Goal: Information Seeking & Learning: Find contact information

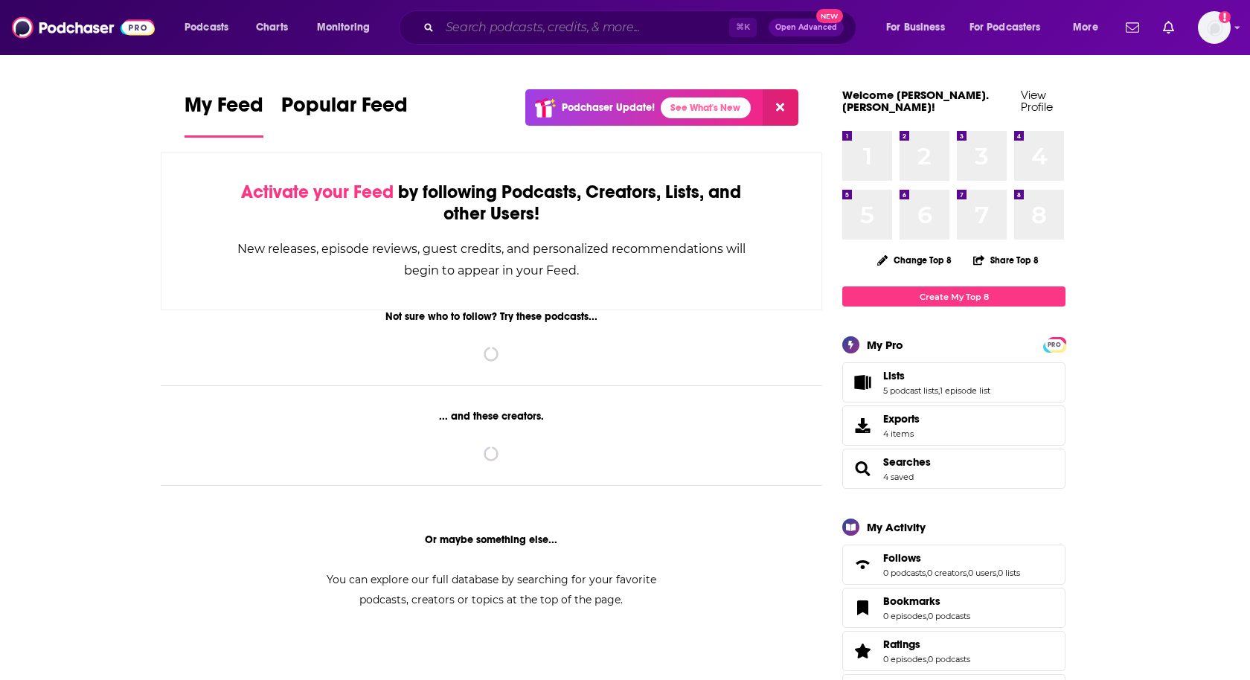
click at [480, 27] on input "Search podcasts, credits, & more..." at bounding box center [584, 28] width 289 height 24
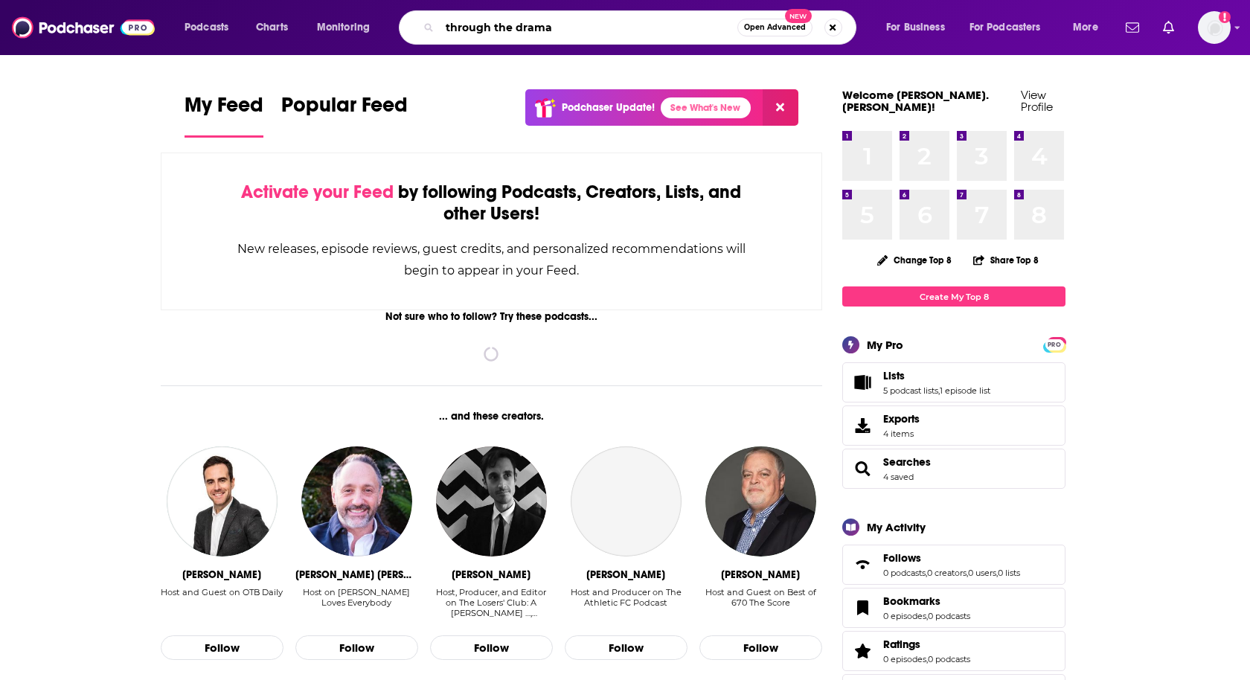
type input "through the drama"
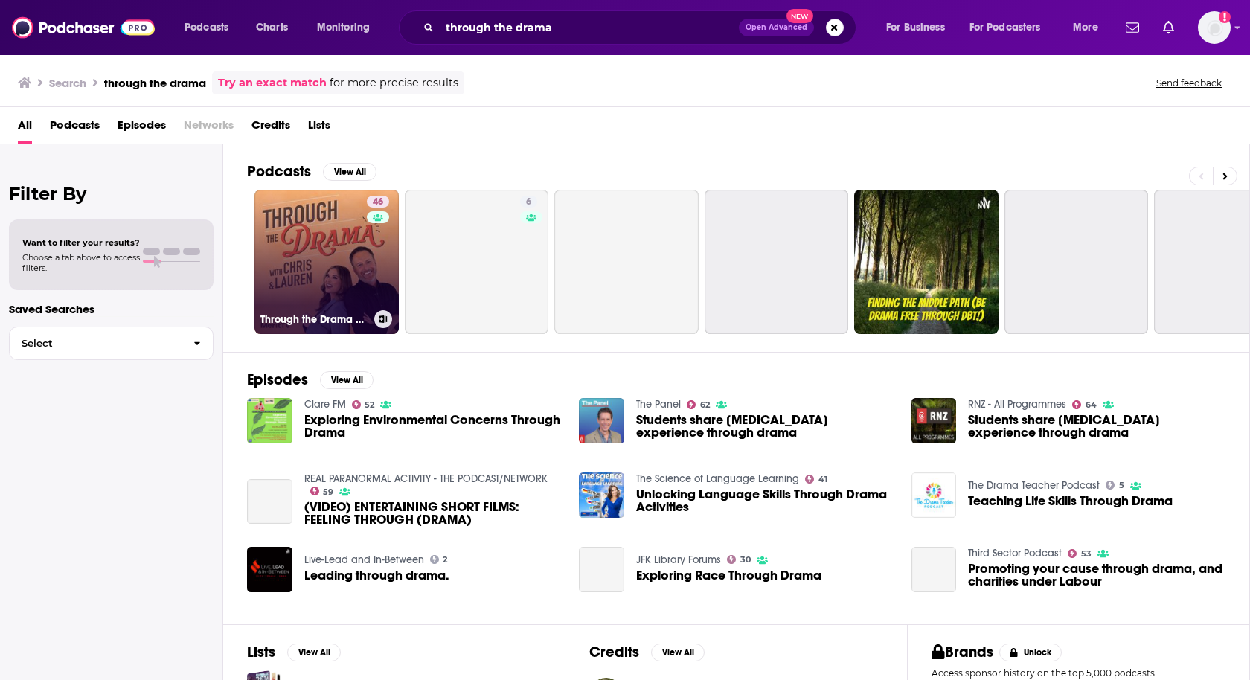
click at [350, 263] on link "46 Through the Drama with [PERSON_NAME] & [PERSON_NAME]" at bounding box center [326, 262] width 144 height 144
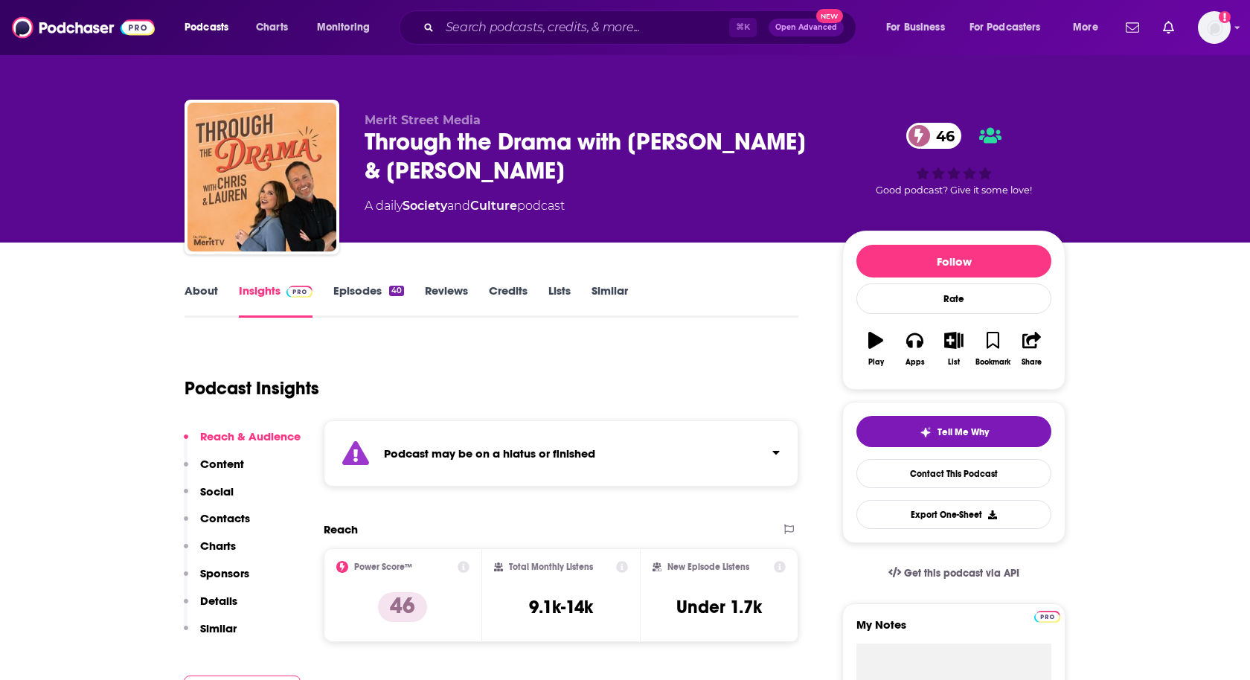
click at [360, 286] on link "Episodes 40" at bounding box center [368, 300] width 71 height 34
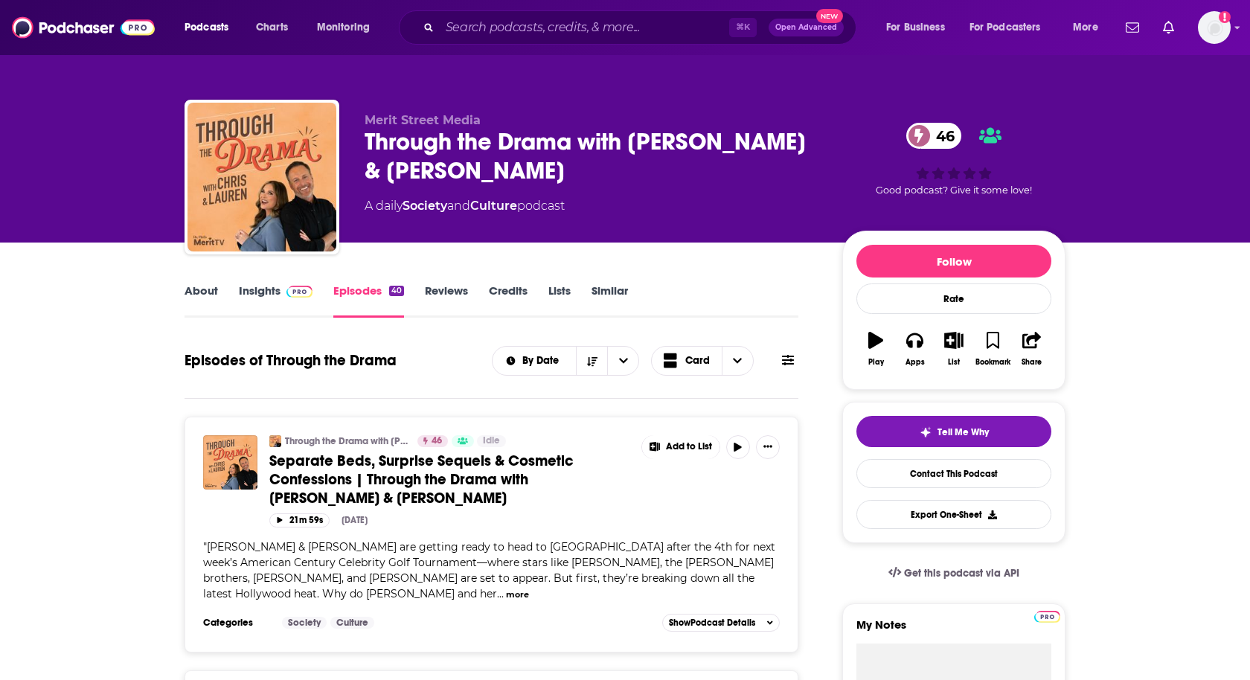
click at [269, 294] on link "Insights" at bounding box center [276, 300] width 74 height 34
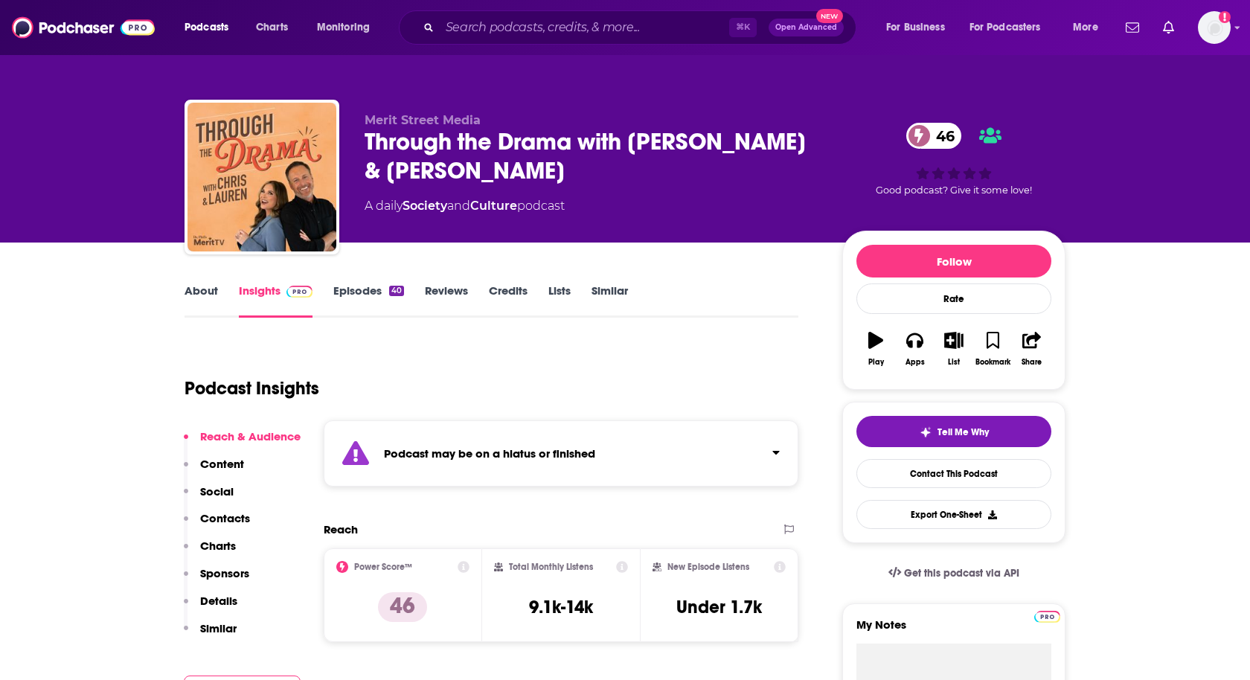
click at [233, 527] on button "Contacts" at bounding box center [217, 525] width 66 height 28
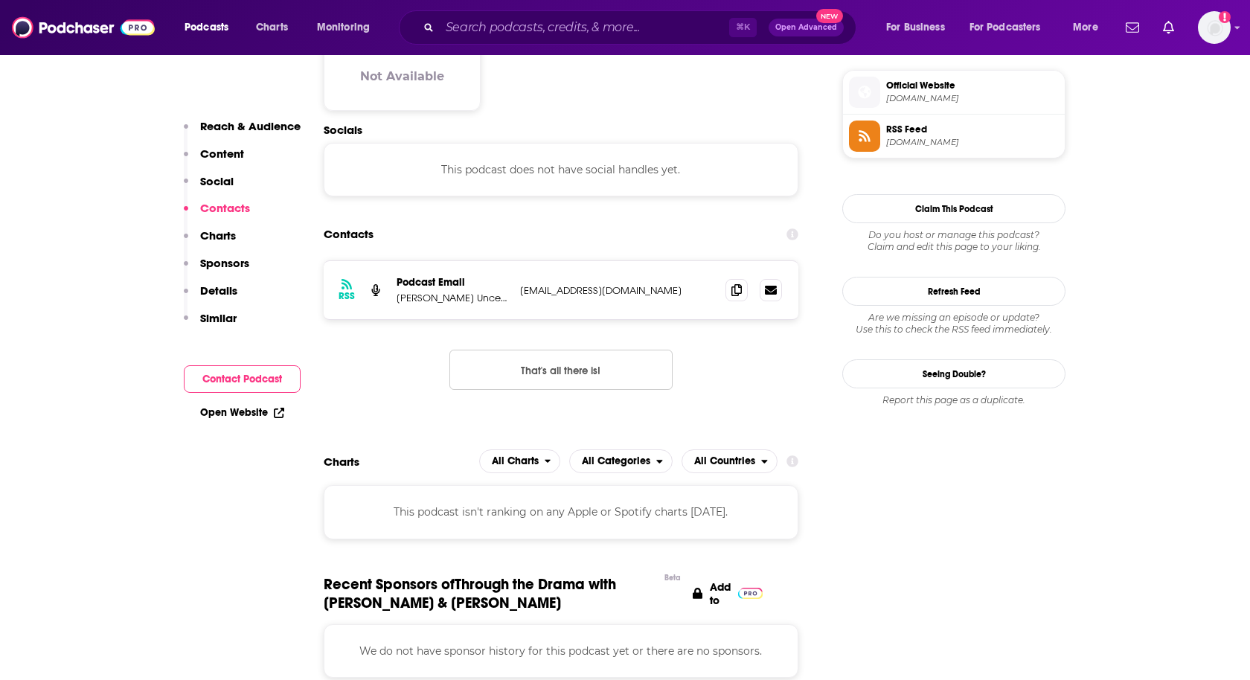
scroll to position [1084, 0]
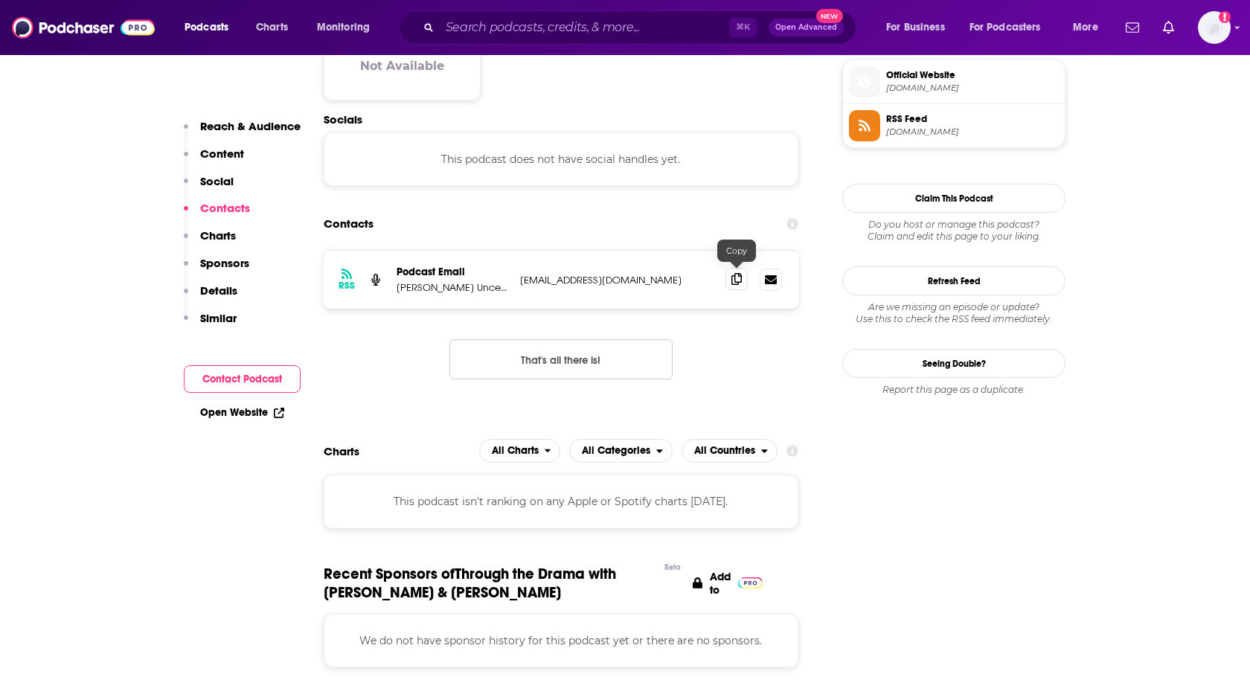
click at [731, 278] on icon at bounding box center [736, 279] width 10 height 12
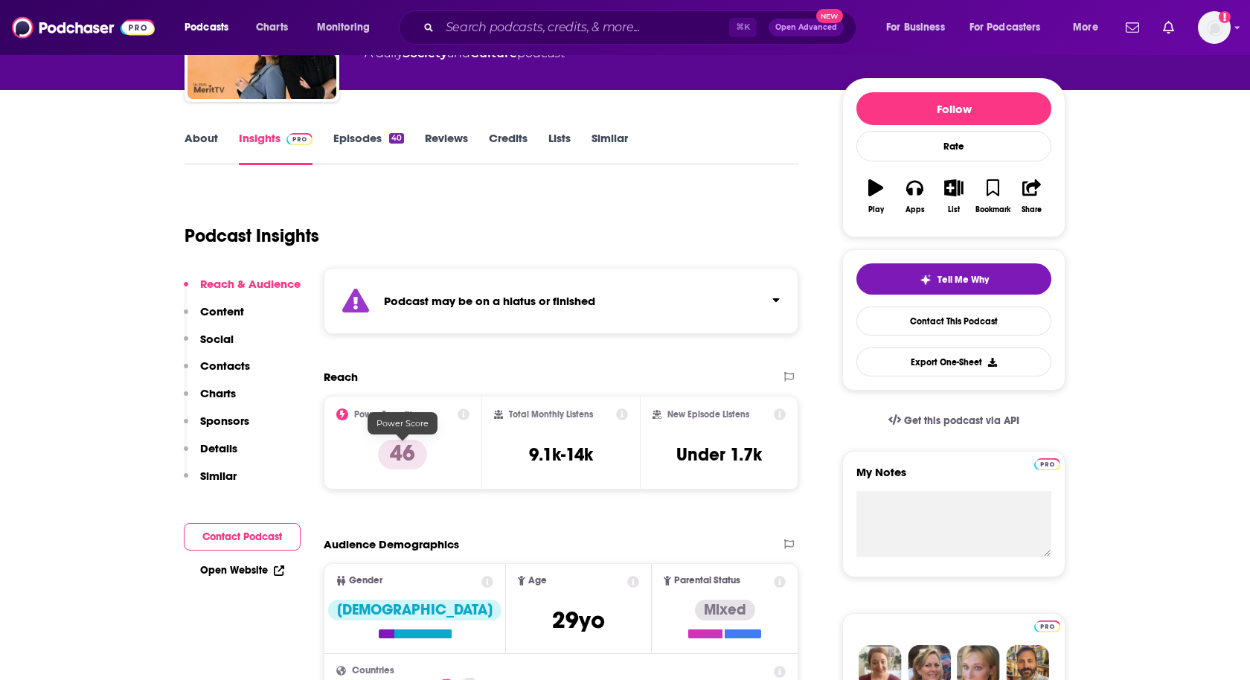
scroll to position [0, 0]
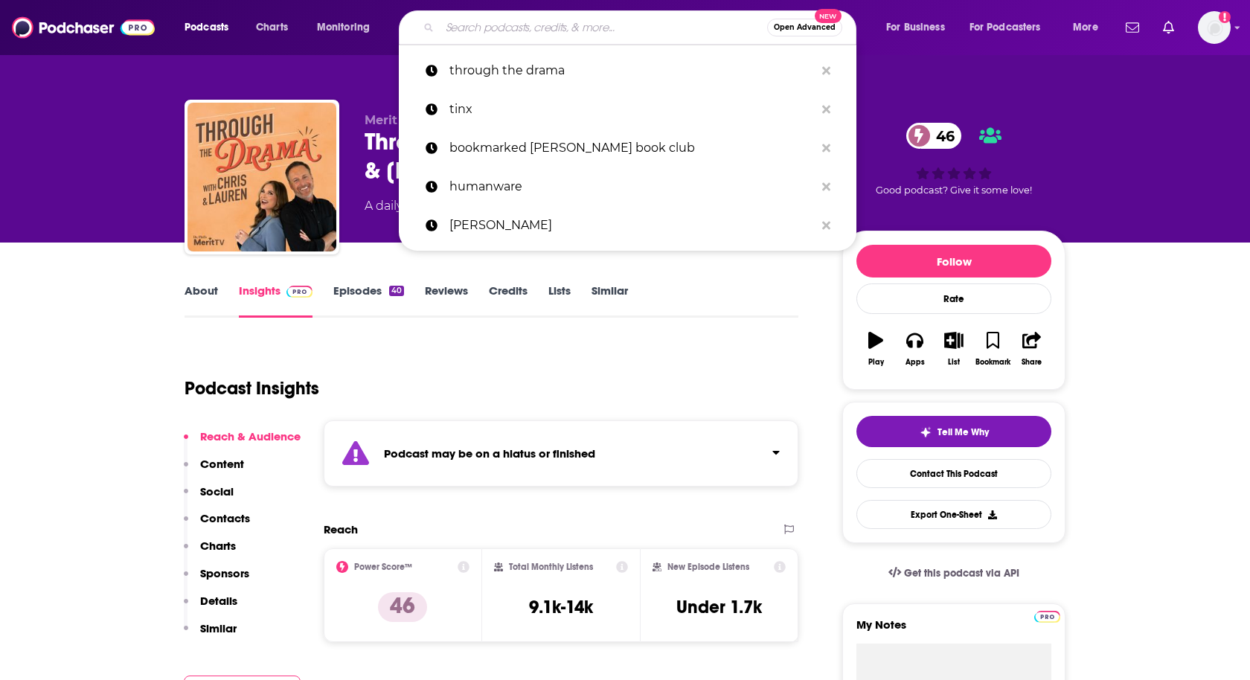
click at [469, 32] on input "Search podcasts, credits, & more..." at bounding box center [603, 28] width 327 height 24
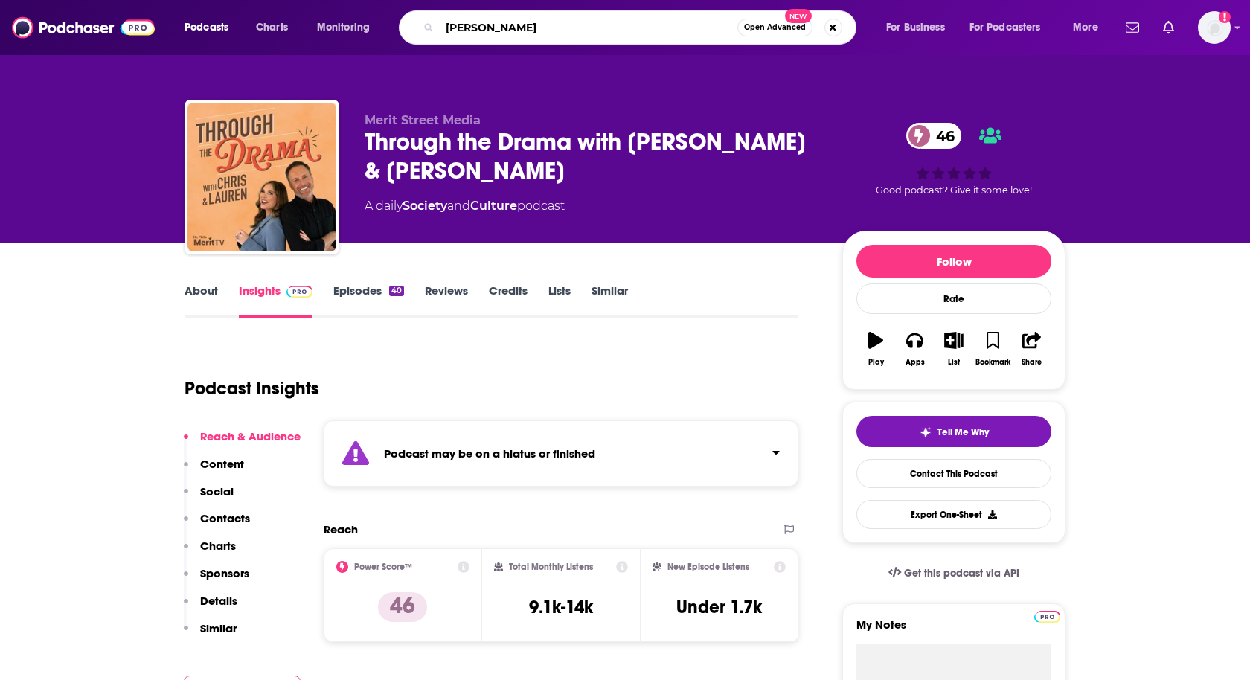
type input "[PERSON_NAME]"
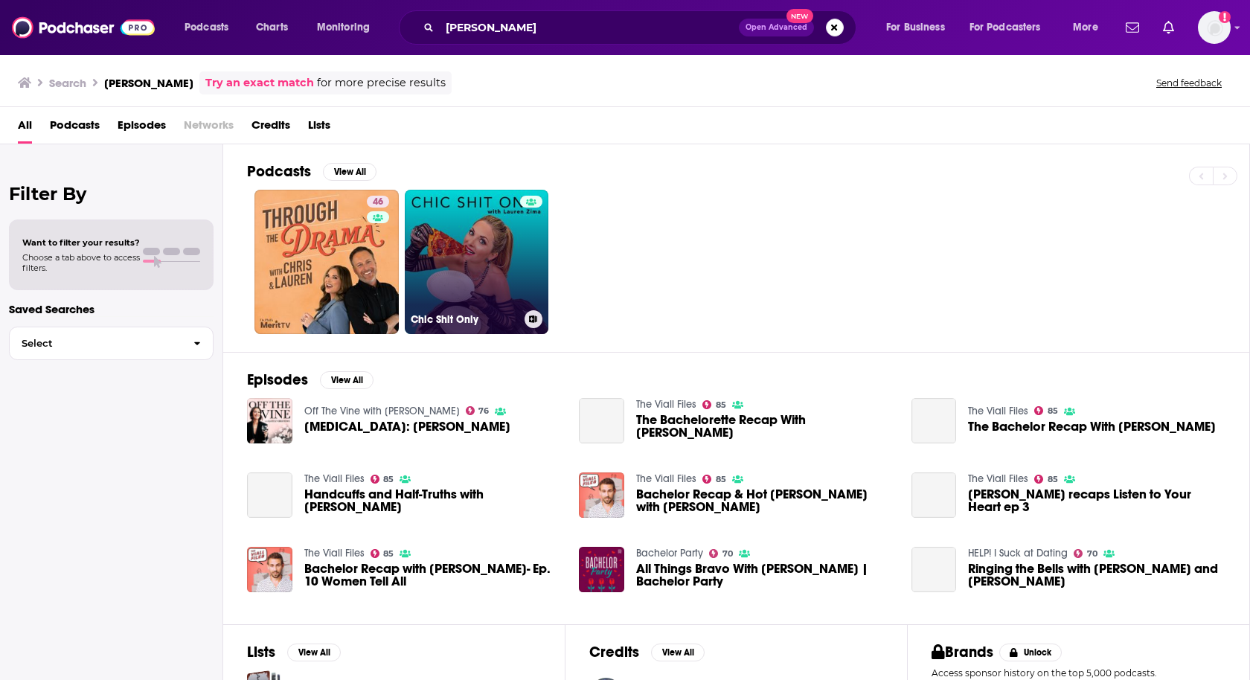
click at [478, 279] on link "Chic Shit Only" at bounding box center [477, 262] width 144 height 144
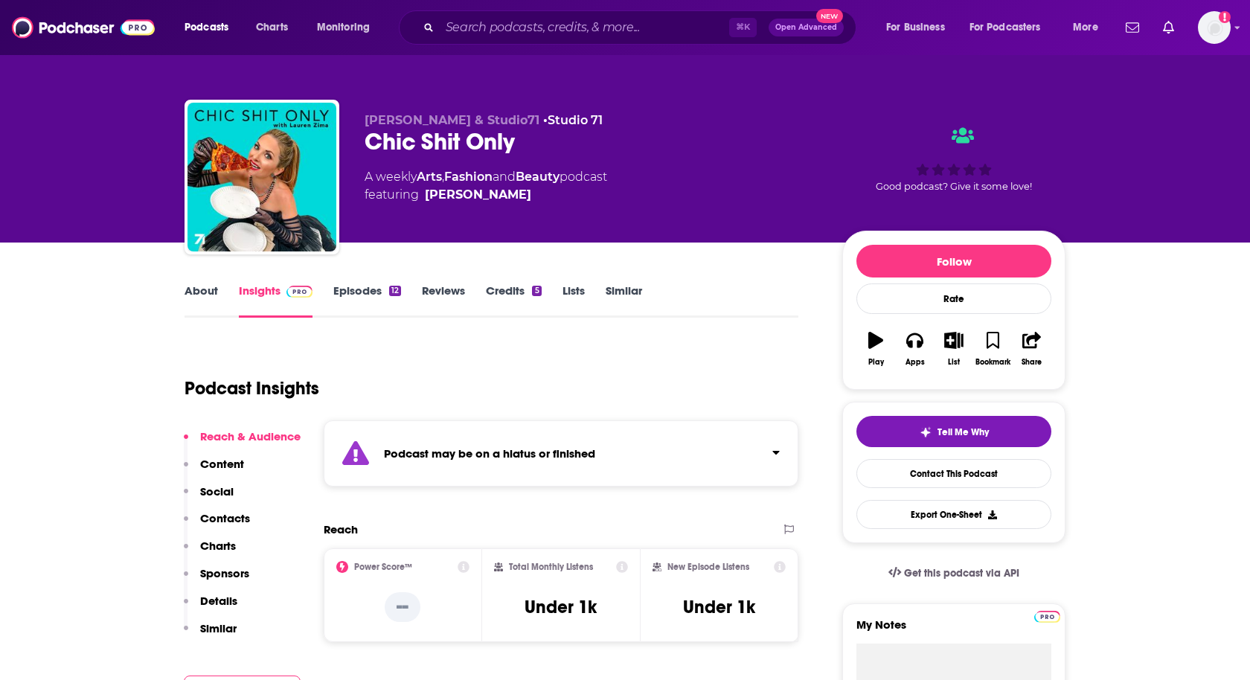
click at [234, 521] on p "Contacts" at bounding box center [225, 518] width 50 height 14
click at [478, 15] on div "⌘ K Open Advanced New" at bounding box center [627, 27] width 457 height 34
click at [478, 20] on input "Search podcasts, credits, & more..." at bounding box center [584, 28] width 289 height 24
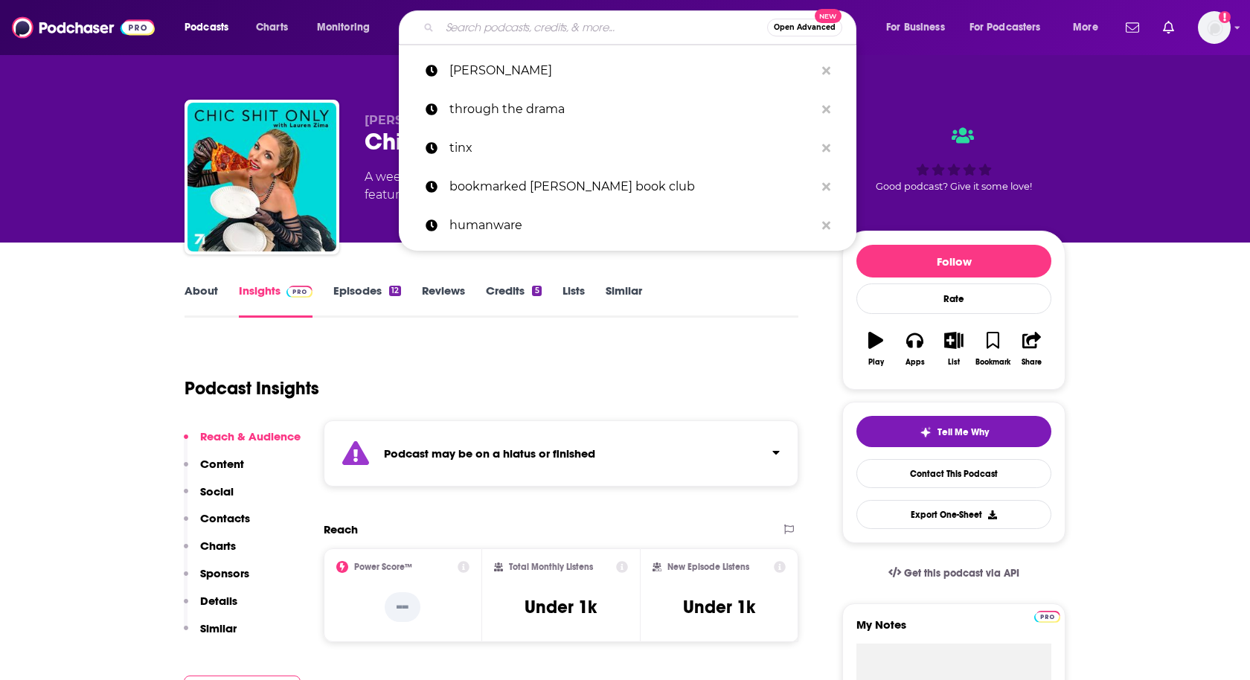
type input "h"
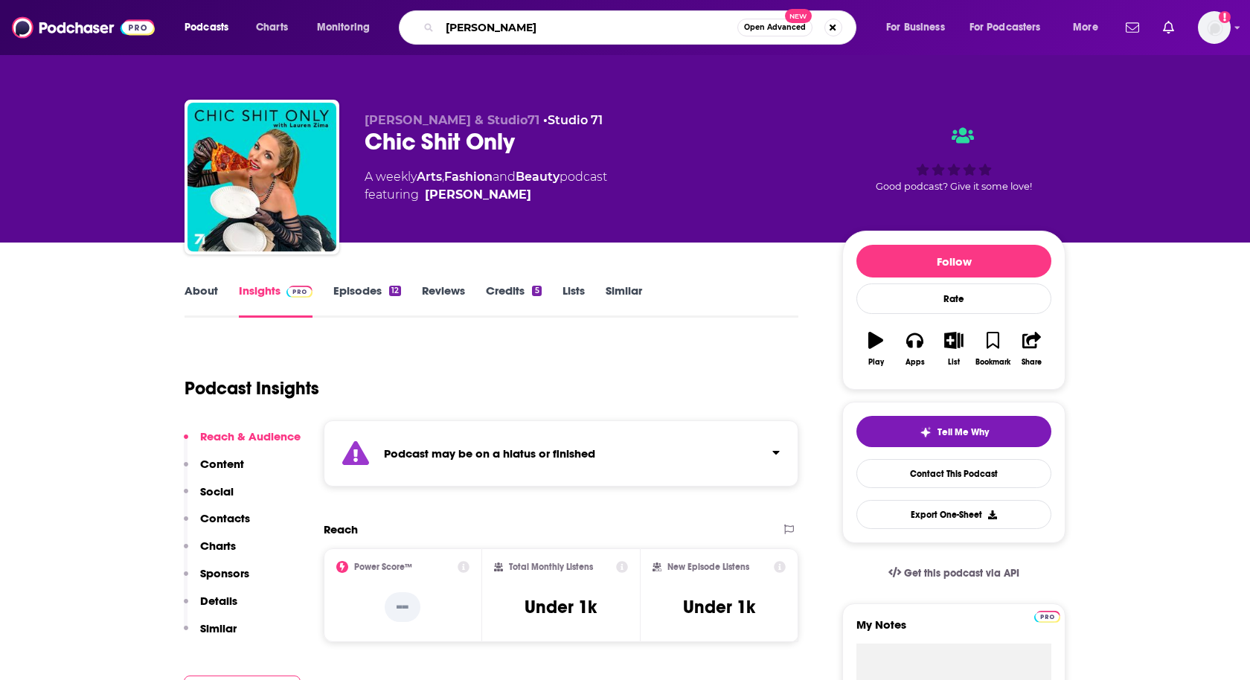
type input "[PERSON_NAME]"
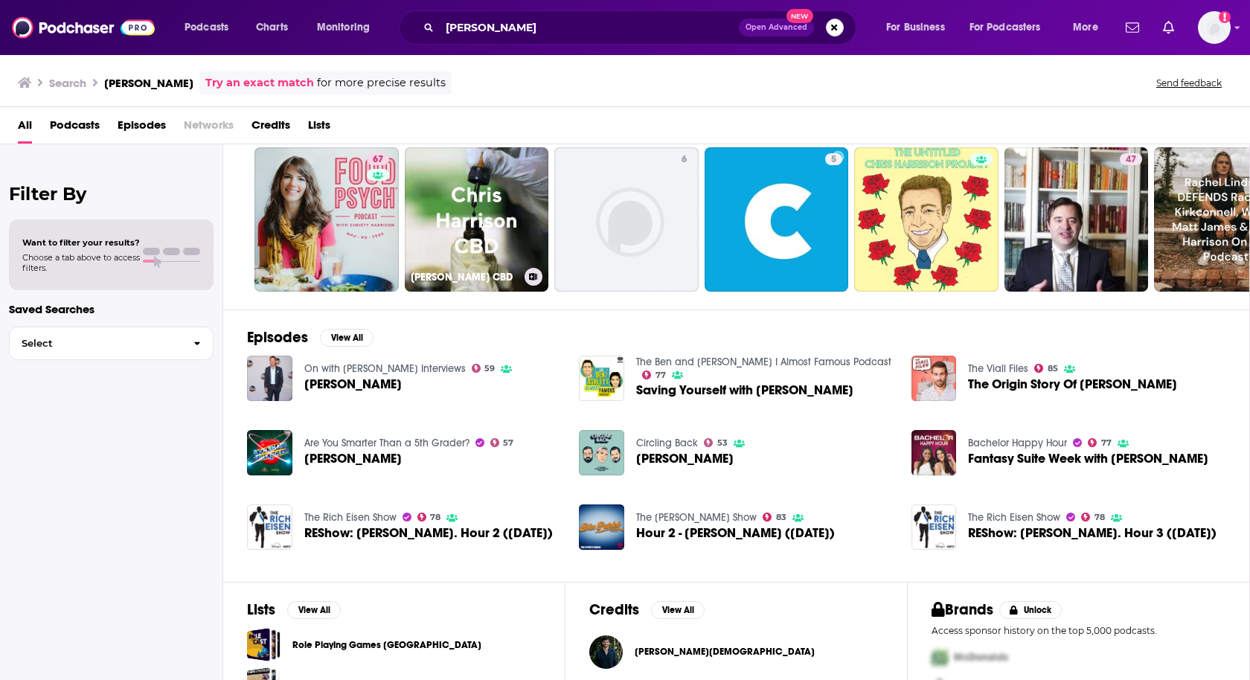
scroll to position [138, 0]
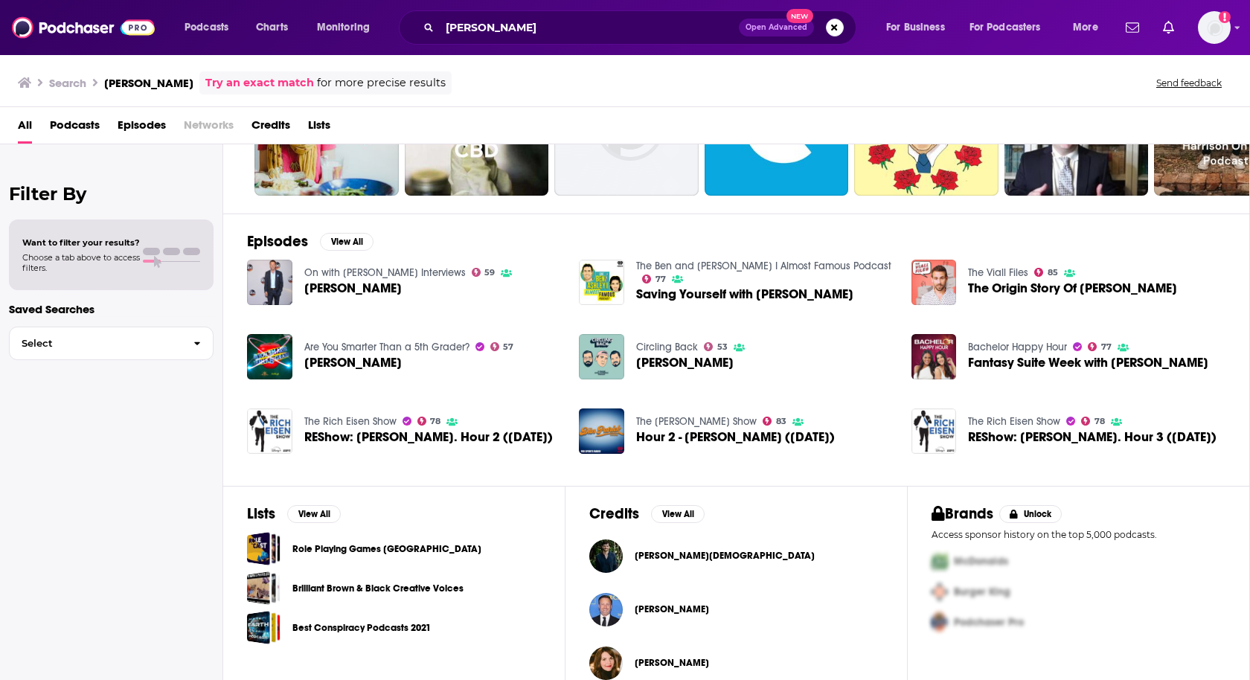
click at [655, 605] on span "[PERSON_NAME]" at bounding box center [672, 609] width 74 height 12
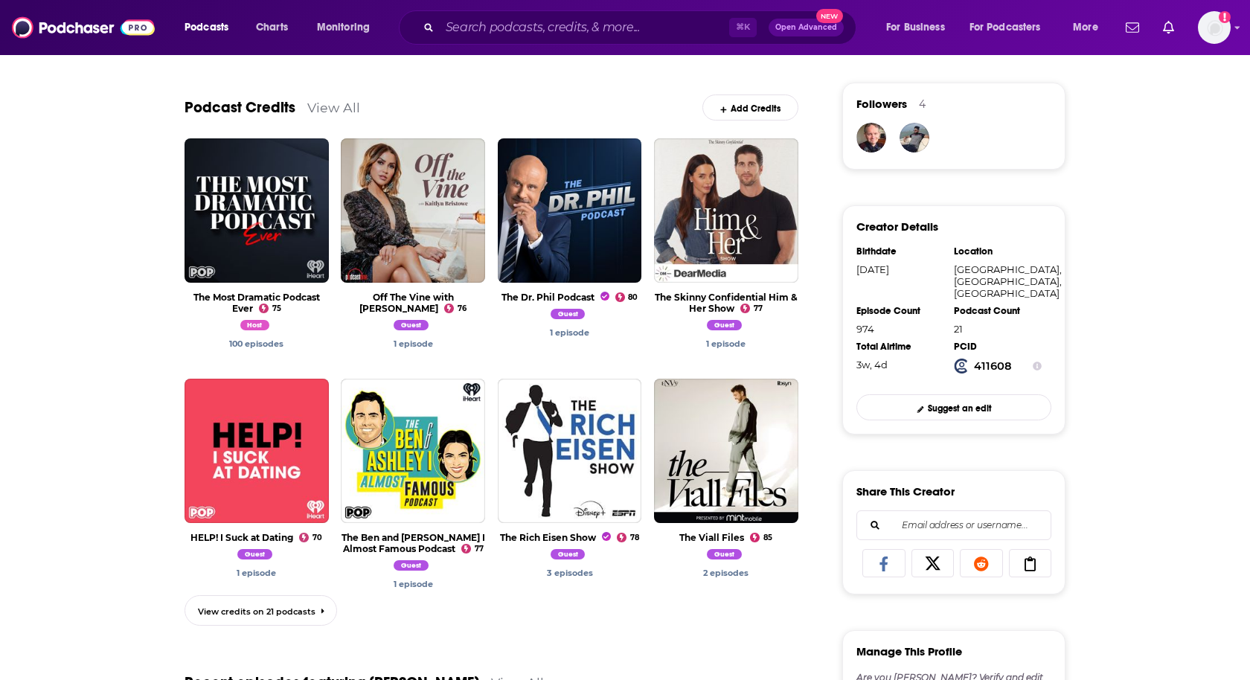
scroll to position [345, 0]
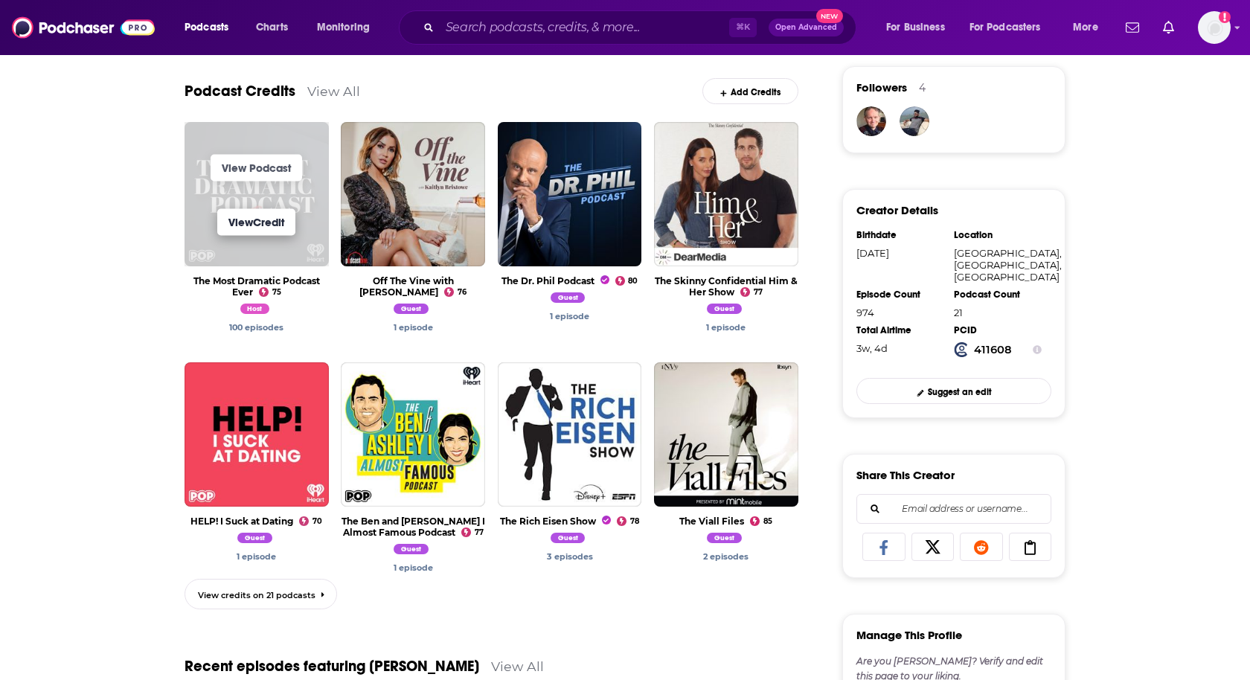
click at [254, 226] on link "View Credit" at bounding box center [256, 221] width 78 height 27
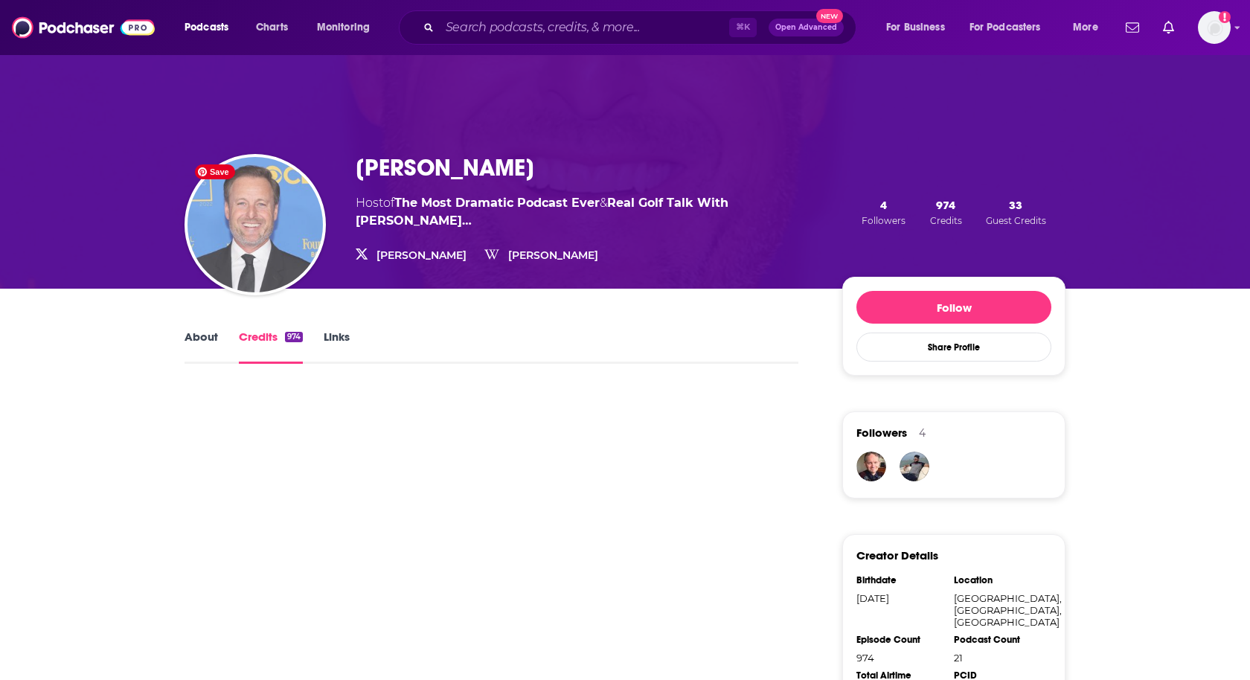
click at [254, 226] on img "Chris Harrison" at bounding box center [254, 224] width 135 height 135
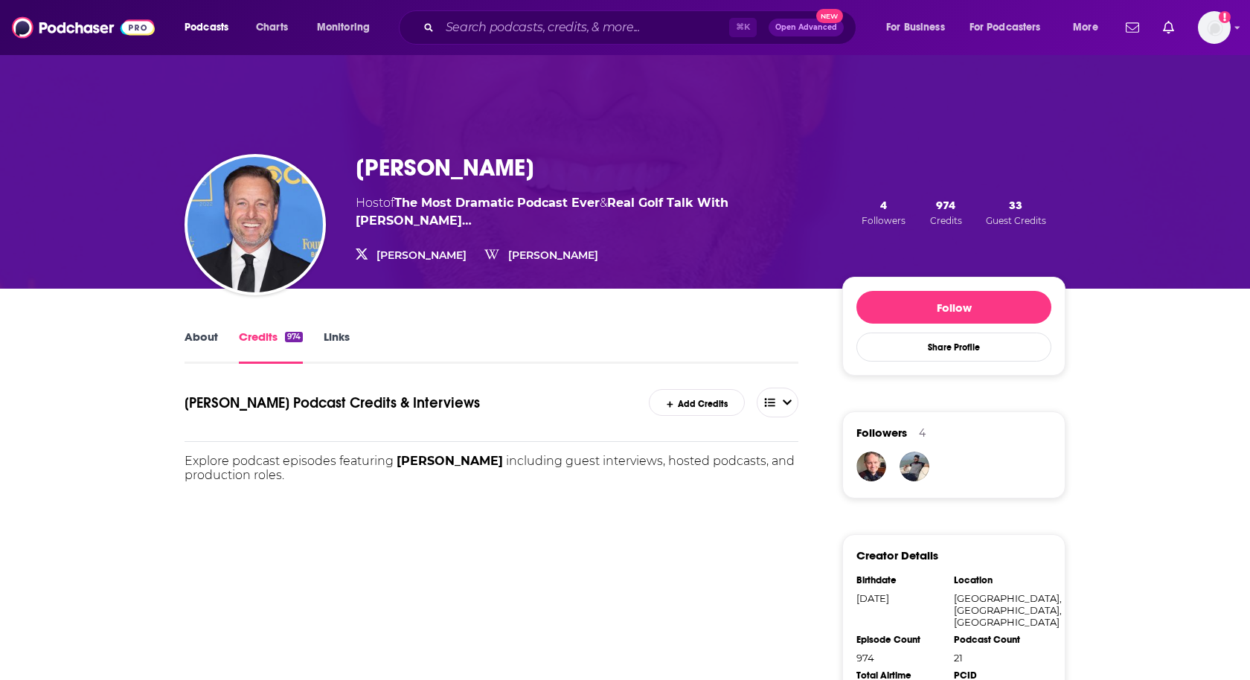
click at [202, 338] on link "About" at bounding box center [200, 347] width 33 height 34
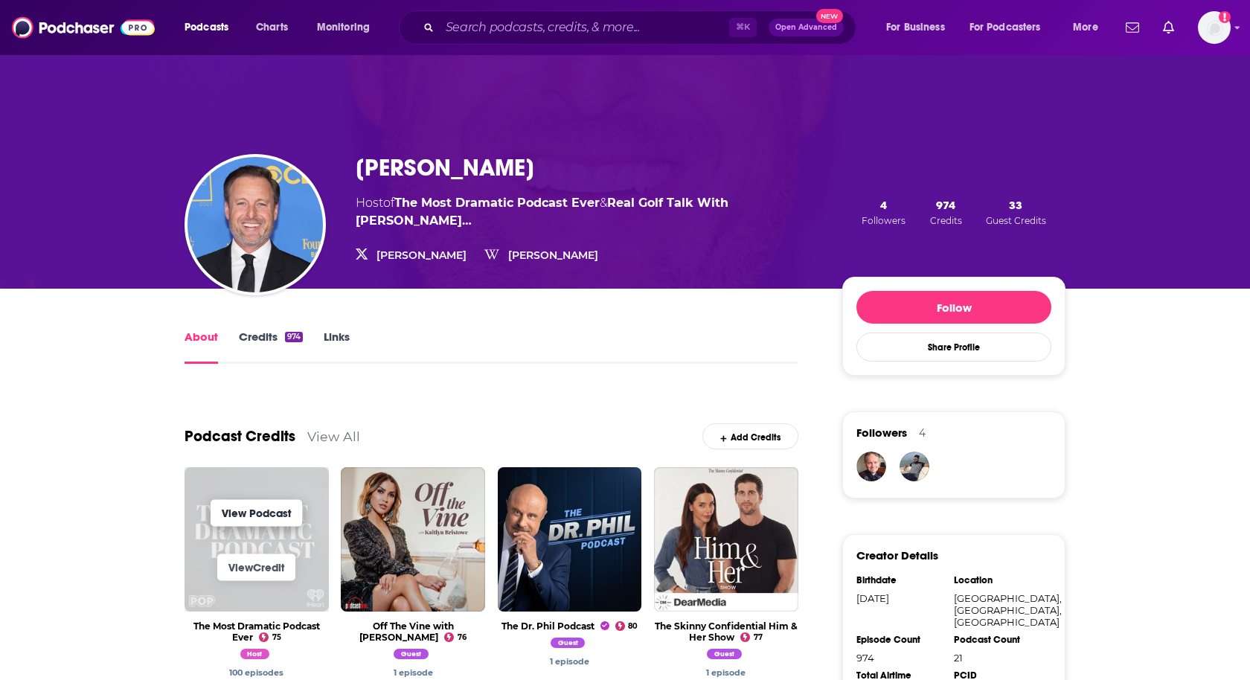
click at [237, 523] on link "View Podcast" at bounding box center [256, 512] width 91 height 27
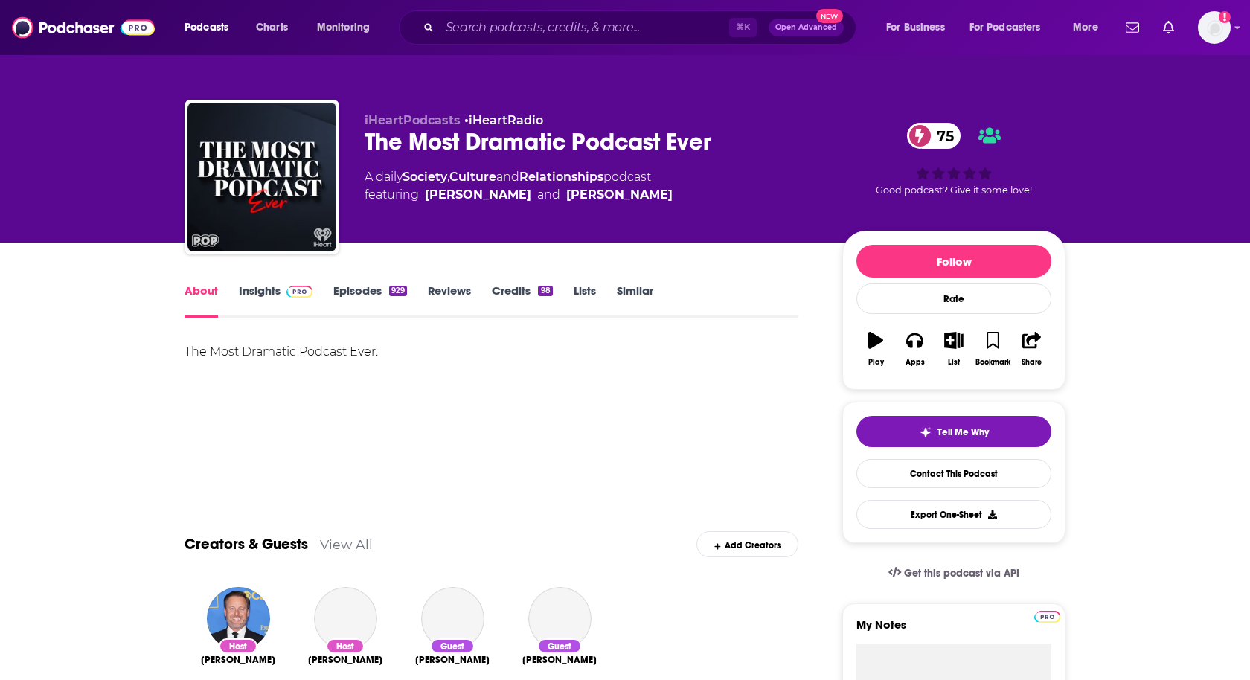
click at [257, 291] on link "Insights" at bounding box center [276, 300] width 74 height 34
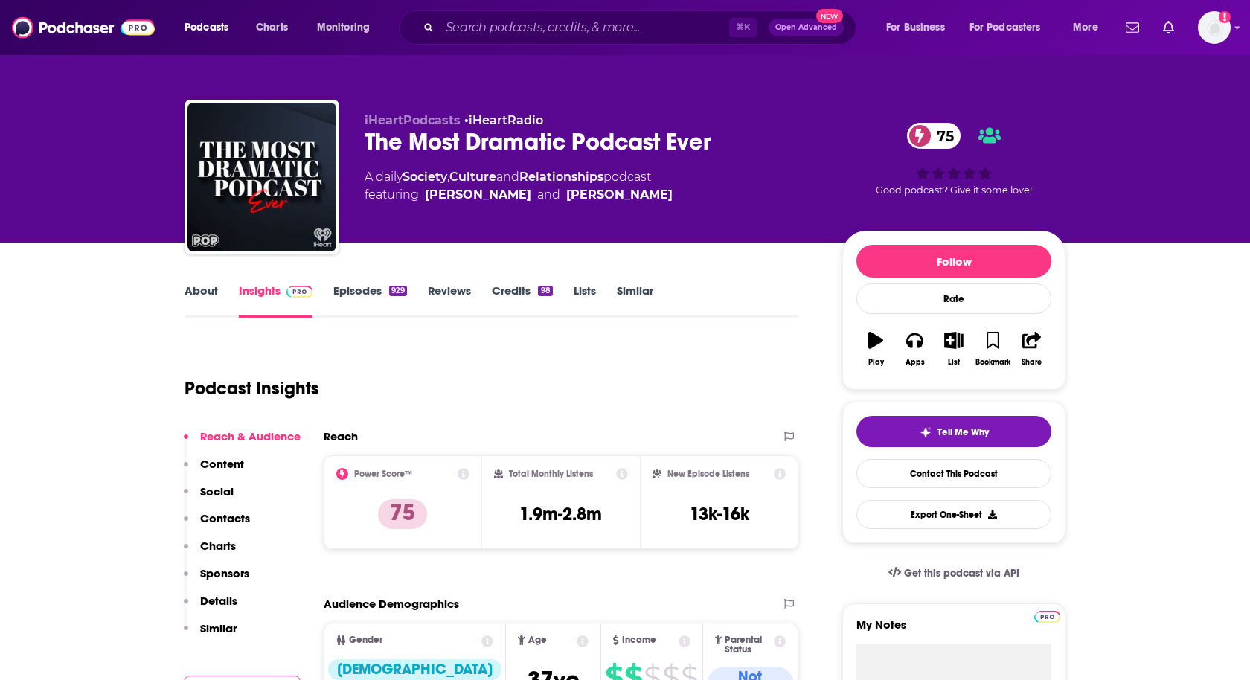
click at [217, 521] on p "Contacts" at bounding box center [225, 518] width 50 height 14
click at [202, 286] on link "About" at bounding box center [200, 300] width 33 height 34
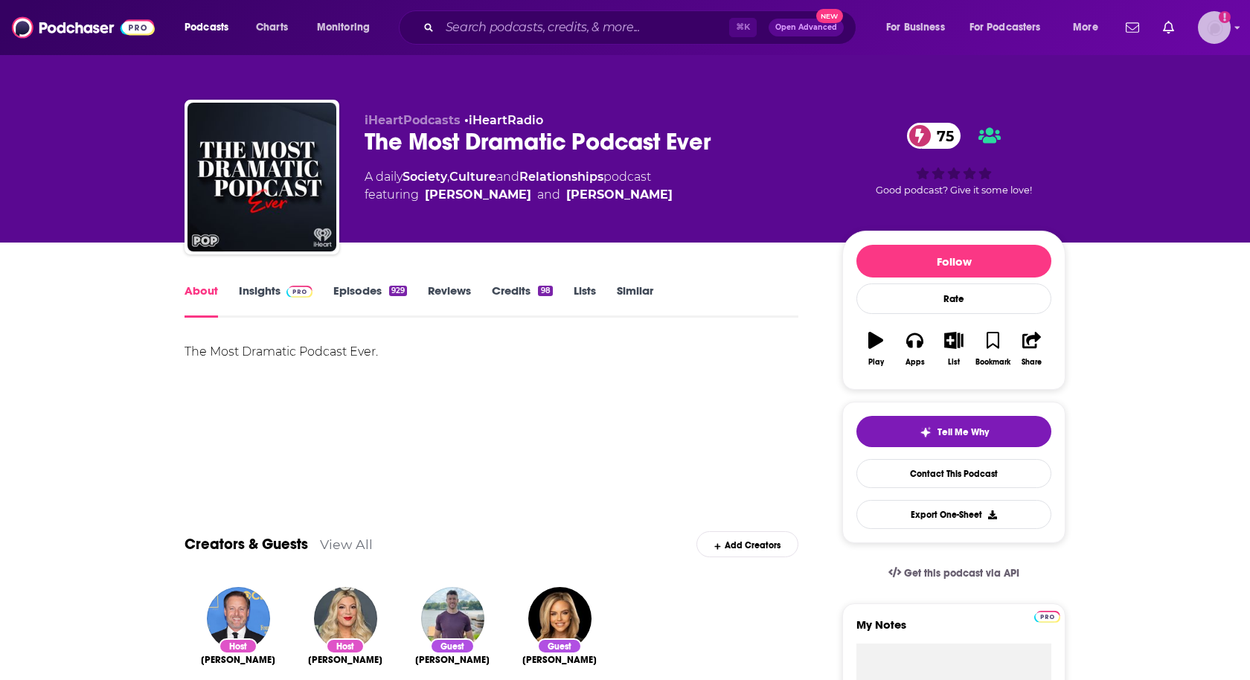
click at [1210, 34] on img "Logged in as heidi.egloff" at bounding box center [1214, 27] width 33 height 33
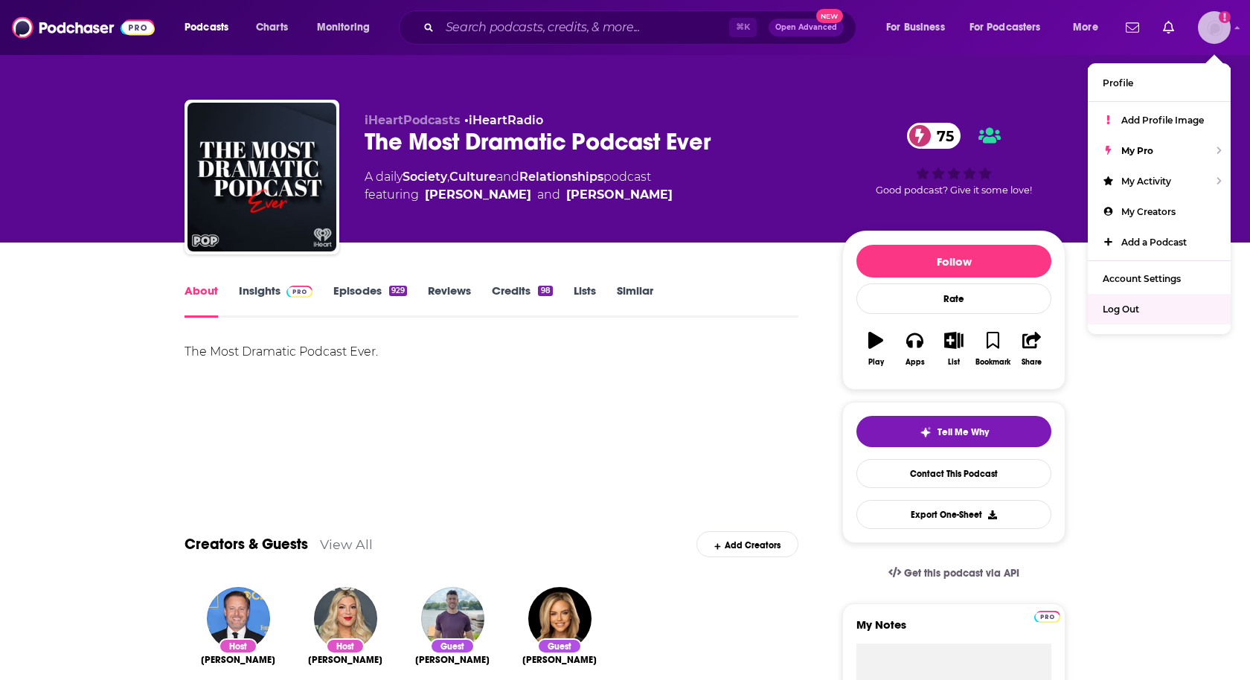
click at [1115, 303] on span "Log Out" at bounding box center [1120, 308] width 36 height 11
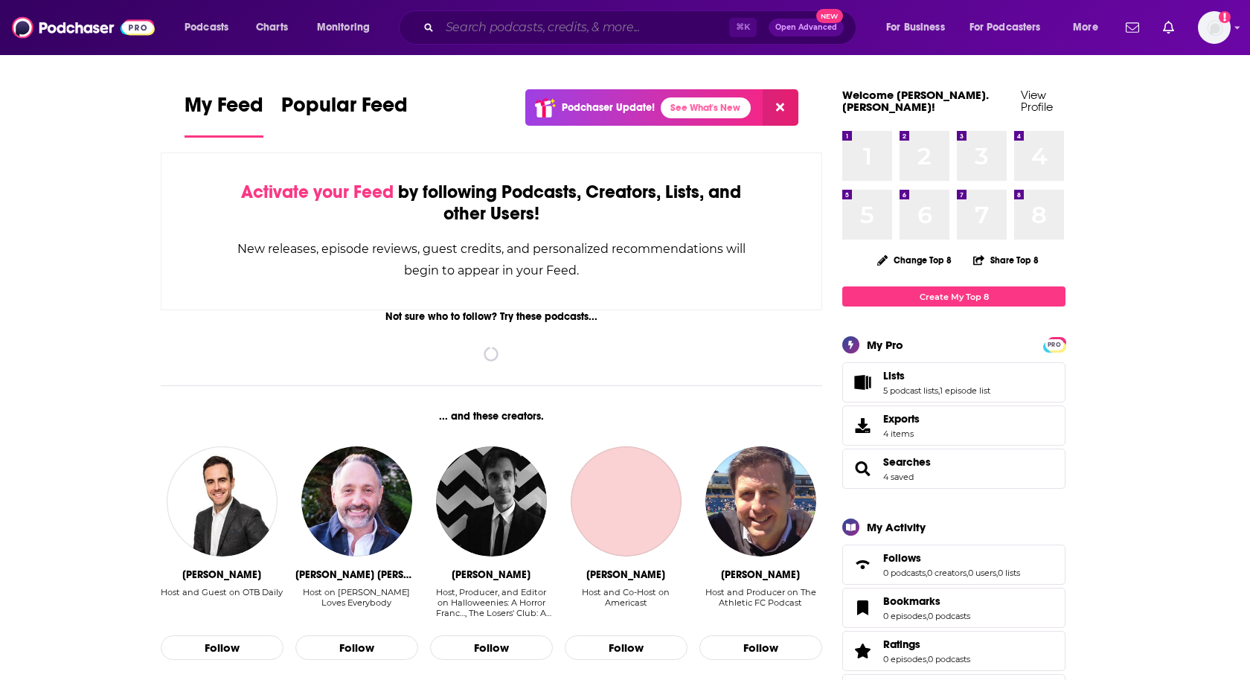
click at [665, 22] on input "Search podcasts, credits, & more..." at bounding box center [584, 28] width 289 height 24
